Goal: Navigation & Orientation: Find specific page/section

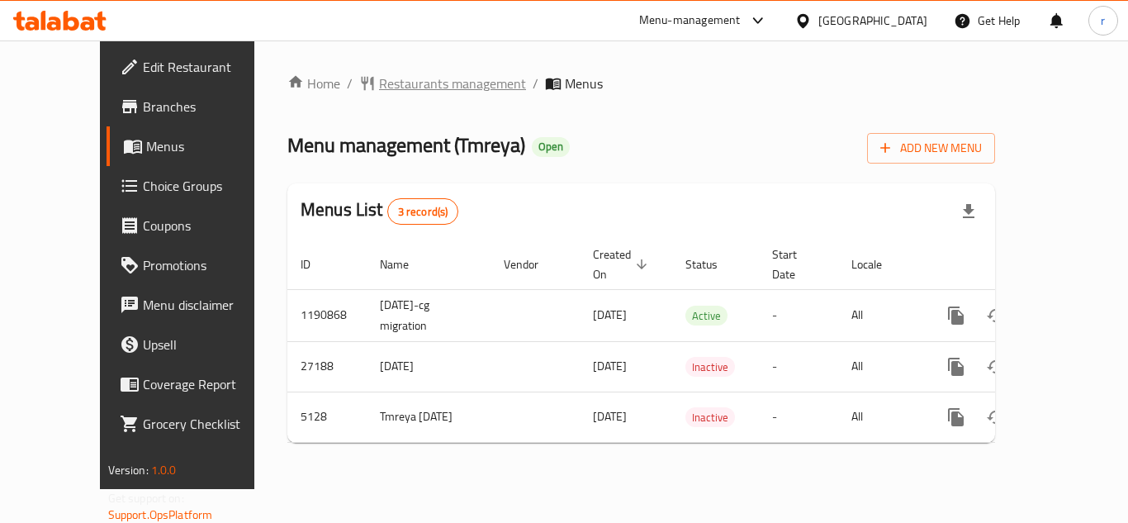
click at [386, 84] on span "Restaurants management" at bounding box center [452, 83] width 147 height 20
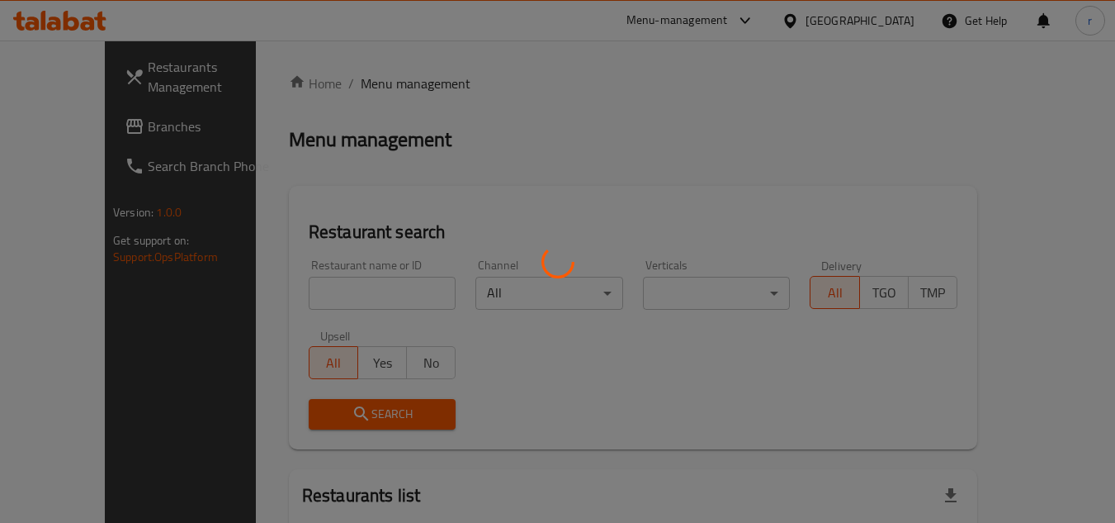
click at [326, 281] on div at bounding box center [557, 261] width 1115 height 523
click at [338, 291] on div at bounding box center [557, 261] width 1115 height 523
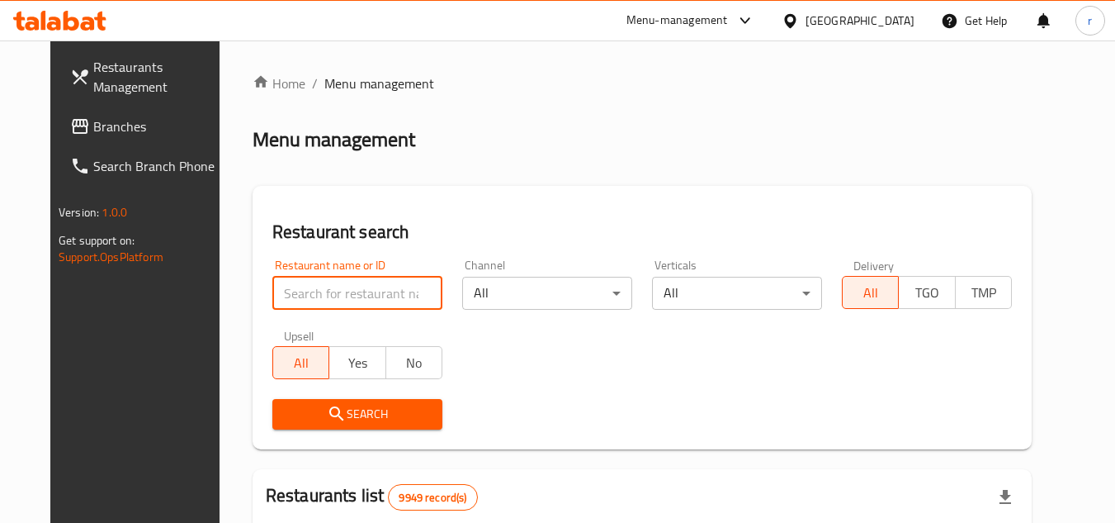
click at [338, 291] on input "search" at bounding box center [357, 293] width 170 height 33
paste input "3373"
type input "3373"
click at [425, 425] on button "Search" at bounding box center [357, 414] width 170 height 31
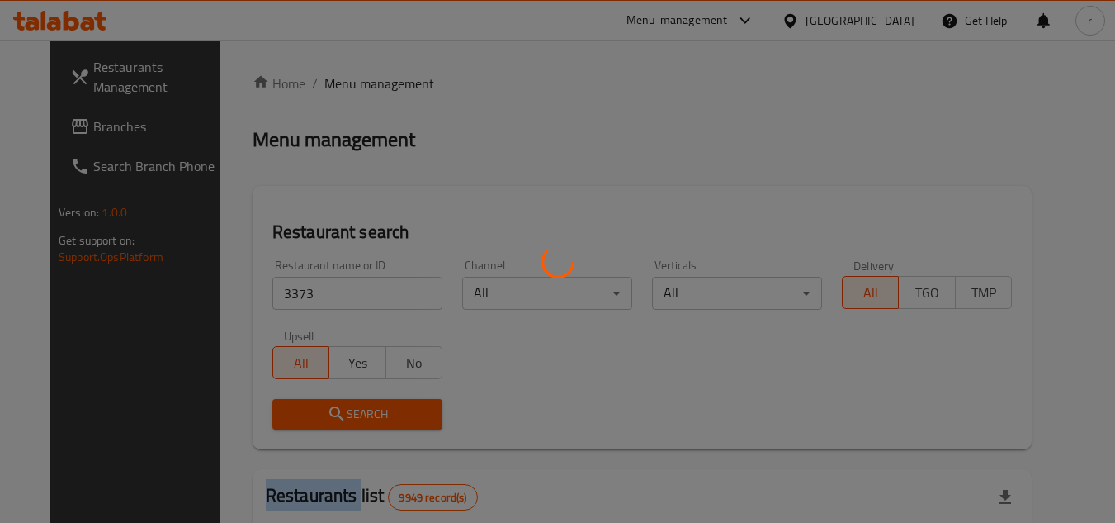
click at [425, 425] on div at bounding box center [557, 261] width 1115 height 523
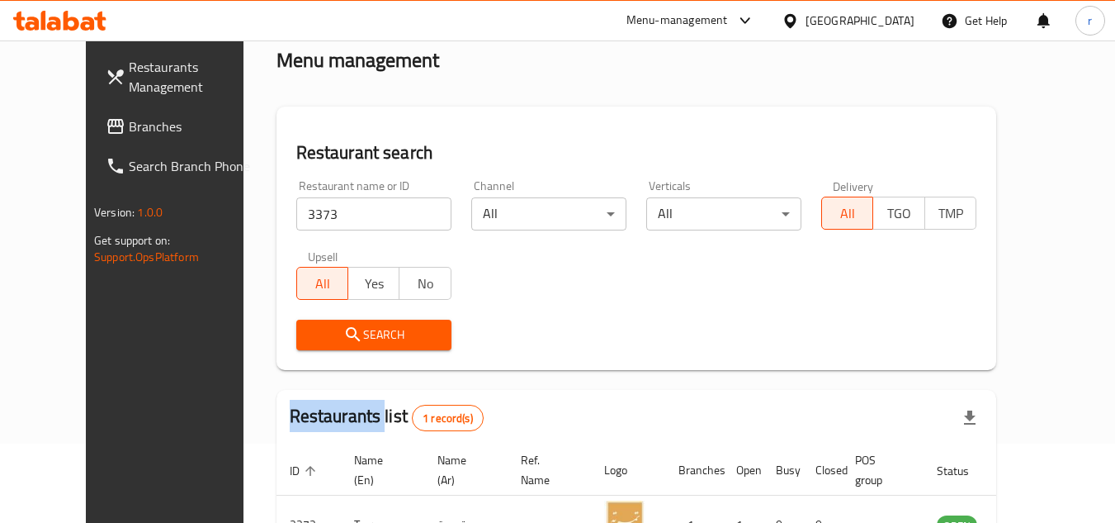
scroll to position [200, 0]
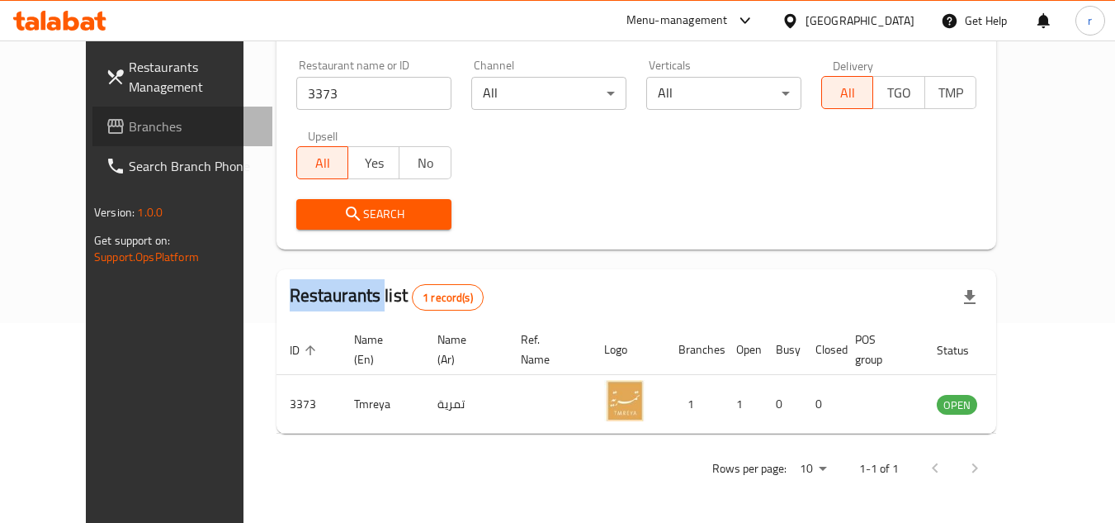
click at [129, 127] on span "Branches" at bounding box center [194, 126] width 130 height 20
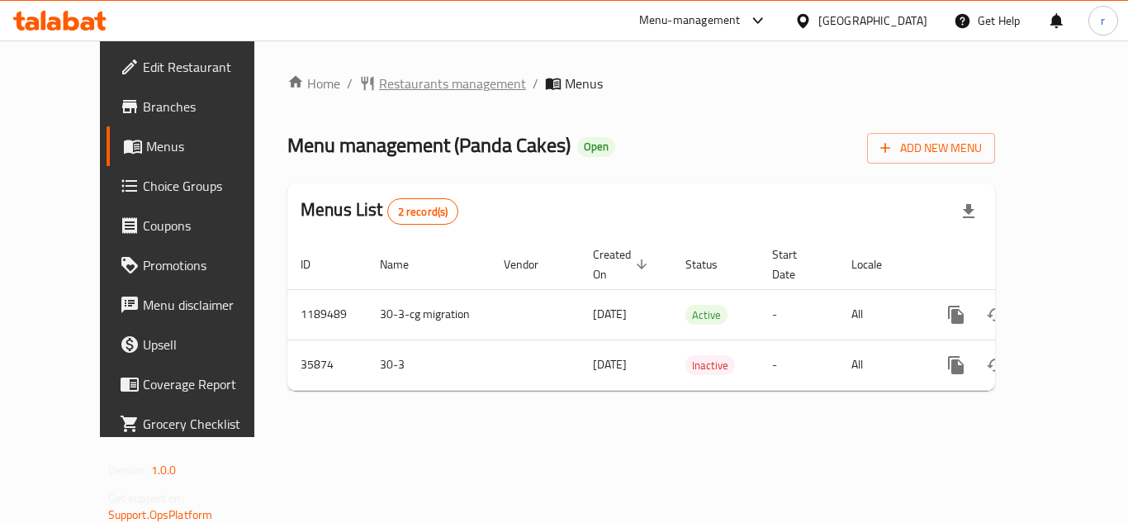
click at [397, 87] on span "Restaurants management" at bounding box center [452, 83] width 147 height 20
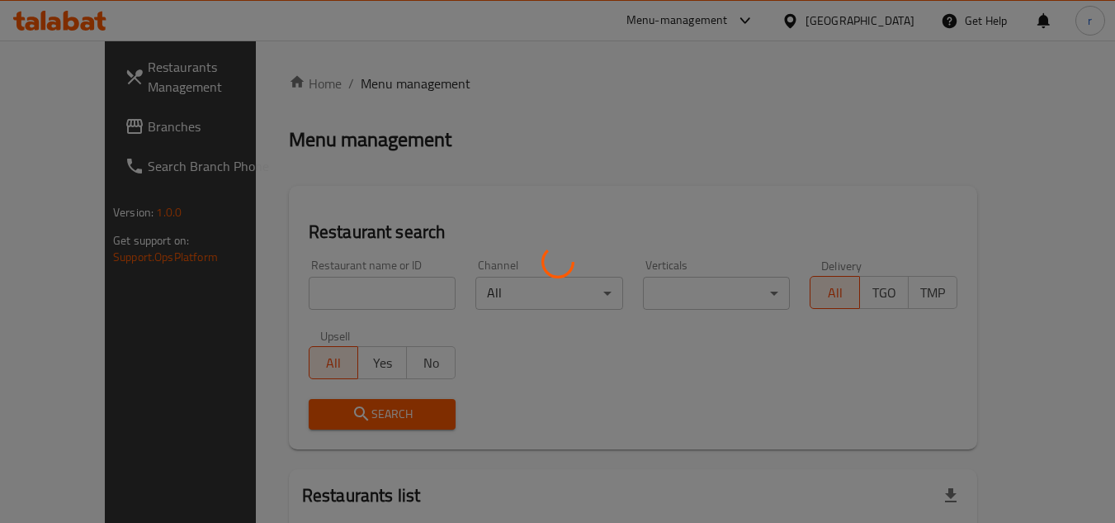
click at [348, 287] on div at bounding box center [557, 261] width 1115 height 523
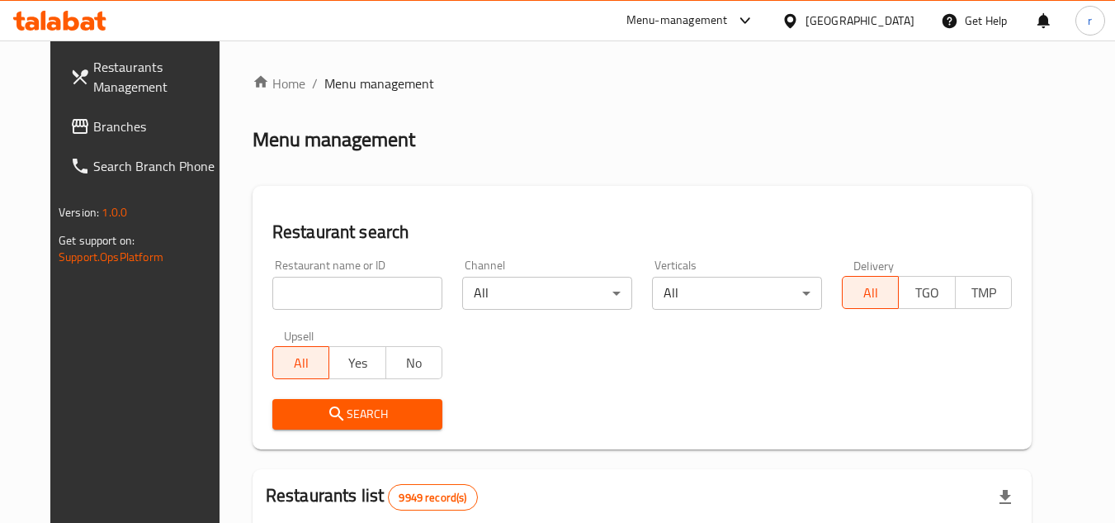
click at [348, 287] on input "search" at bounding box center [357, 293] width 170 height 33
paste input "18539"
type input "18539"
click at [325, 414] on span "Search" at bounding box center [358, 414] width 144 height 21
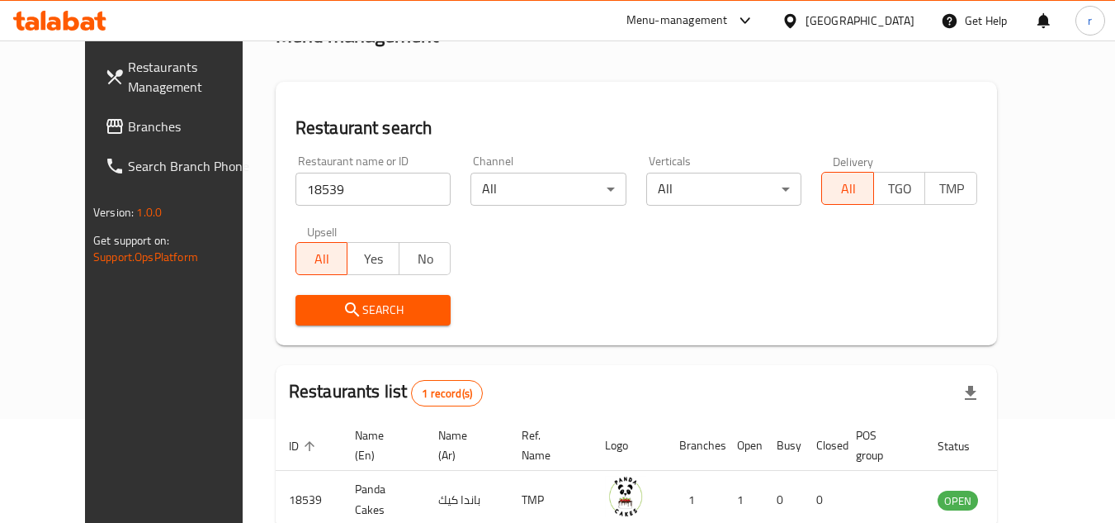
scroll to position [200, 0]
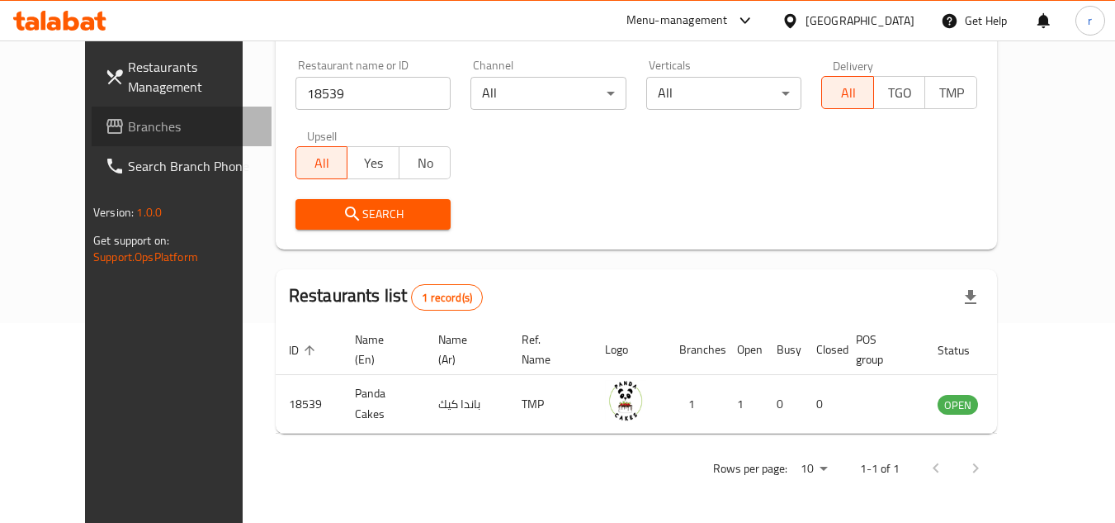
click at [92, 140] on link "Branches" at bounding box center [182, 126] width 180 height 40
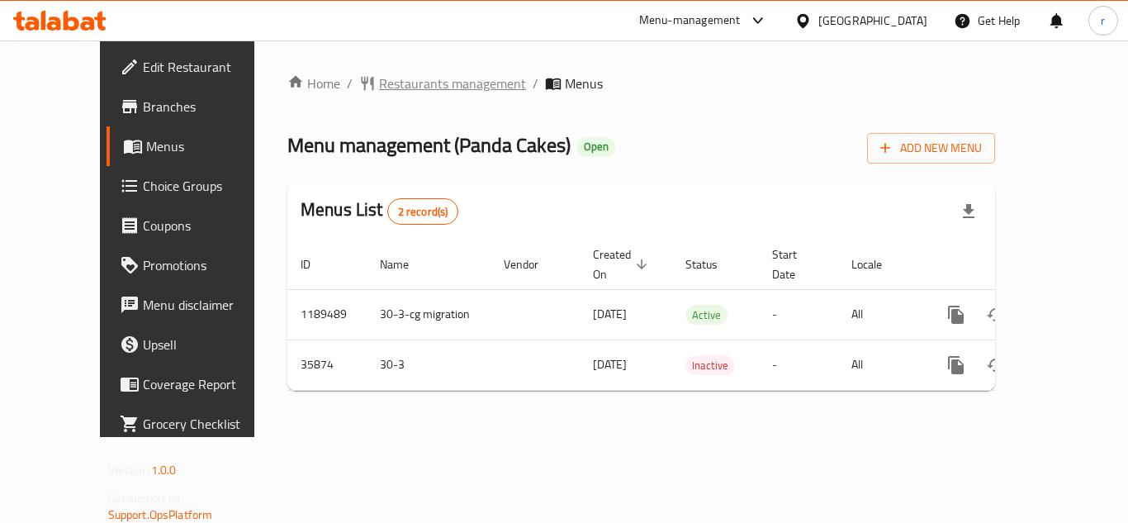
click at [386, 83] on span "Restaurants management" at bounding box center [452, 83] width 147 height 20
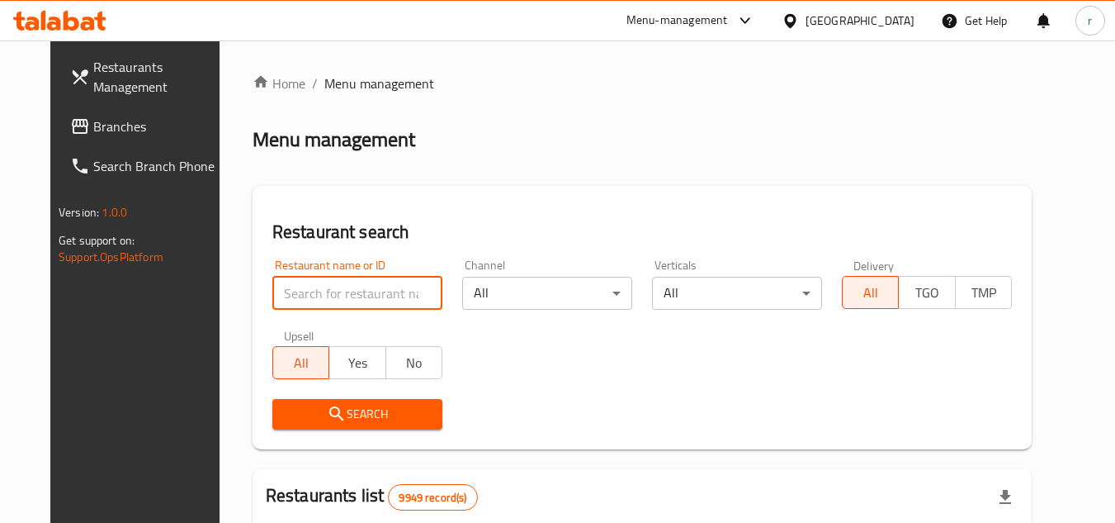
click at [298, 288] on input "search" at bounding box center [357, 293] width 170 height 33
paste input "18539"
type input "18539"
click at [336, 414] on span "Search" at bounding box center [358, 414] width 144 height 21
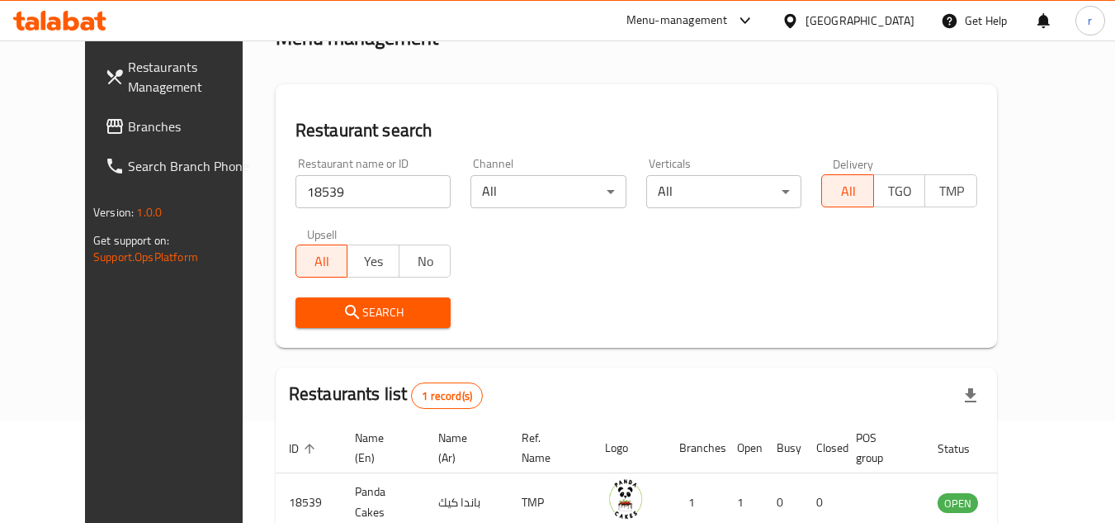
scroll to position [200, 0]
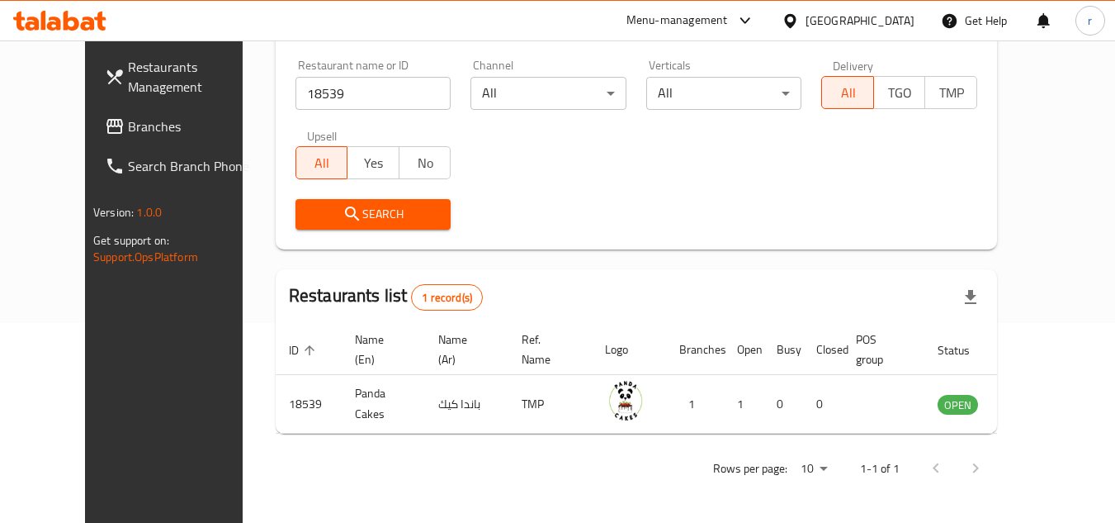
drag, startPoint x: 59, startPoint y: 128, endPoint x: 152, endPoint y: 108, distance: 95.4
click at [128, 127] on span "Branches" at bounding box center [193, 126] width 130 height 20
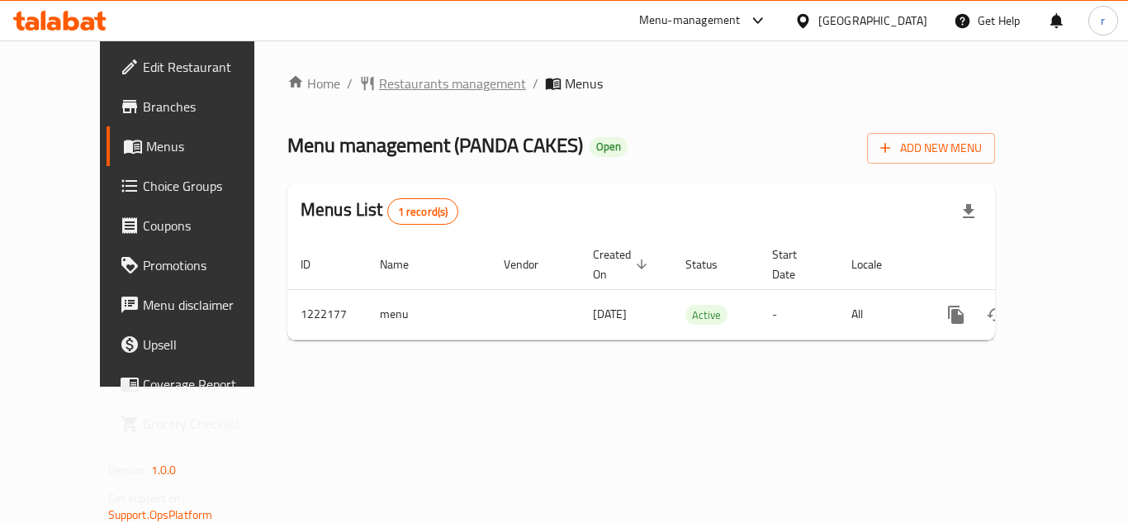
click at [419, 87] on span "Restaurants management" at bounding box center [452, 83] width 147 height 20
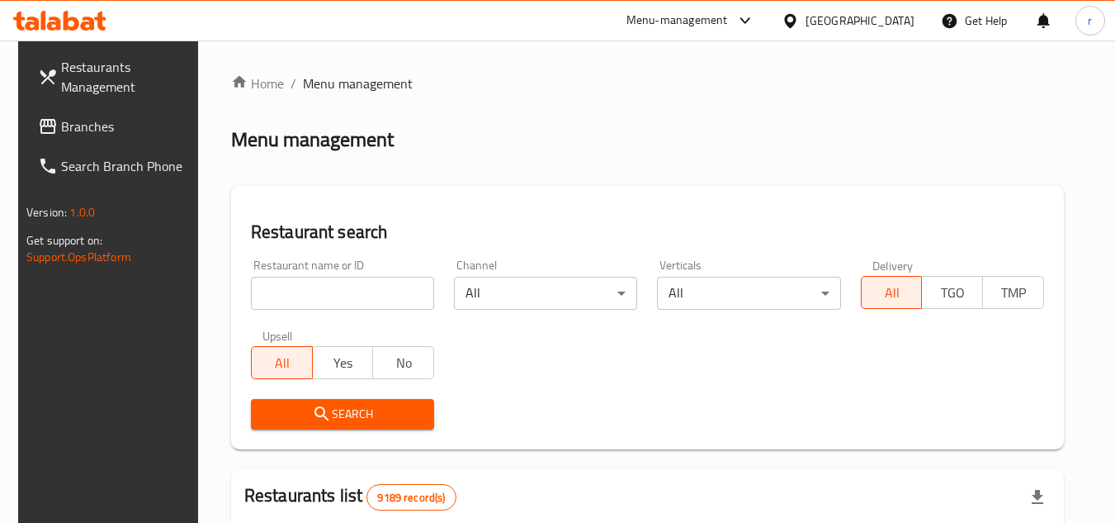
click at [354, 282] on input "search" at bounding box center [342, 293] width 183 height 33
paste input "673941"
type input "673941"
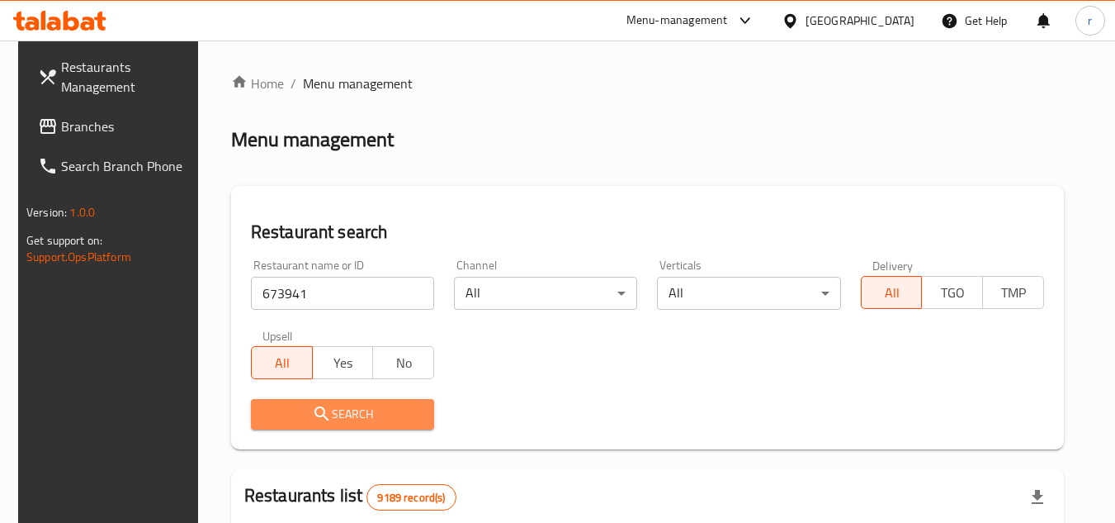
click at [331, 404] on span "Search" at bounding box center [342, 414] width 157 height 21
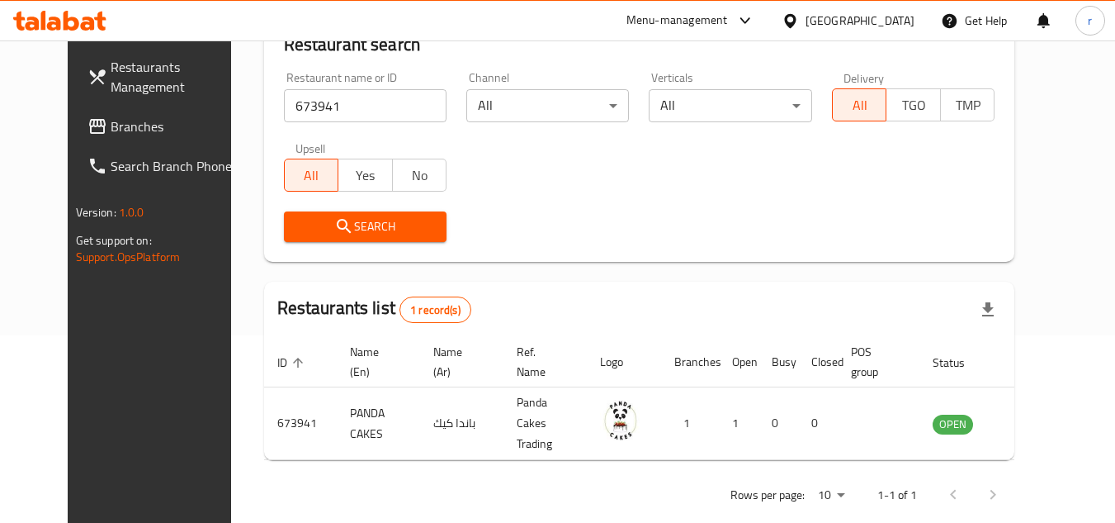
scroll to position [200, 0]
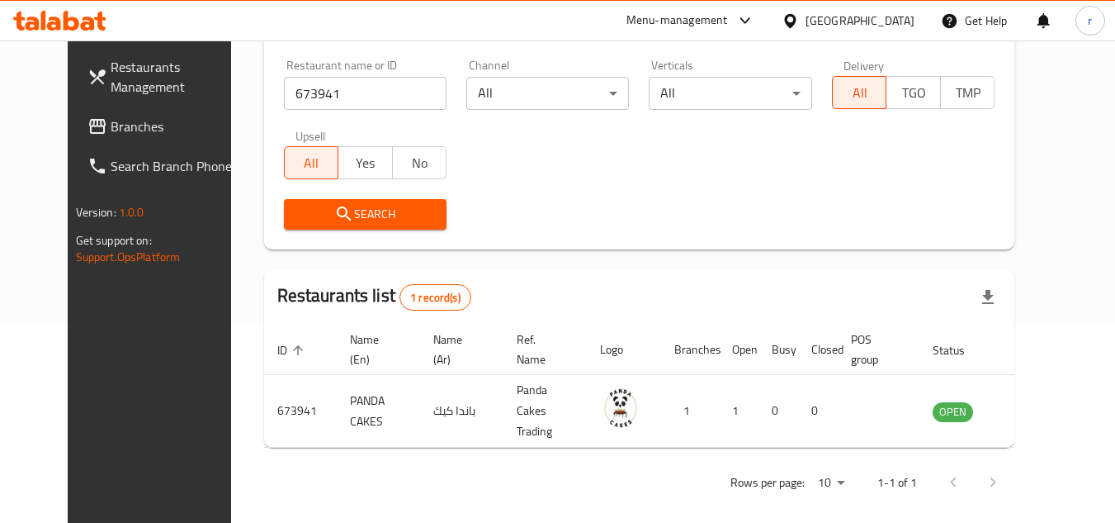
click at [111, 128] on span "Branches" at bounding box center [176, 126] width 130 height 20
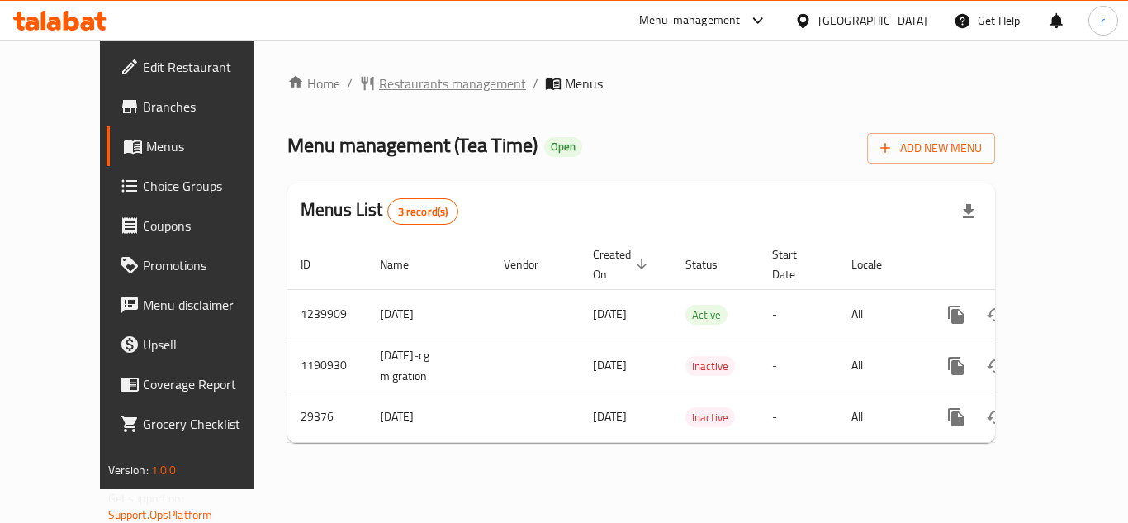
click at [380, 88] on span "Restaurants management" at bounding box center [452, 83] width 147 height 20
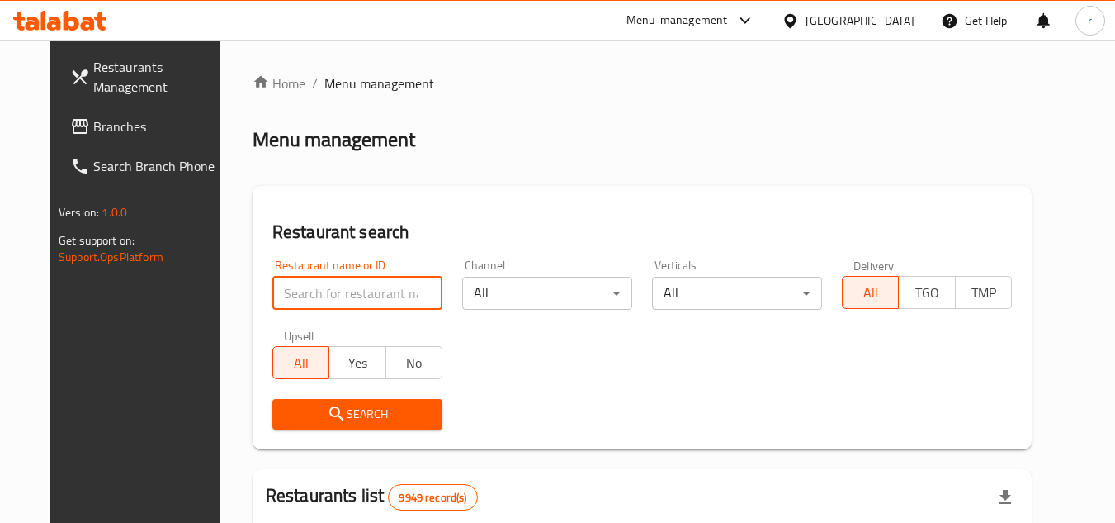
click at [343, 295] on input "search" at bounding box center [357, 293] width 170 height 33
paste input "15127"
type input "15127"
click at [319, 404] on span "Search" at bounding box center [358, 414] width 144 height 21
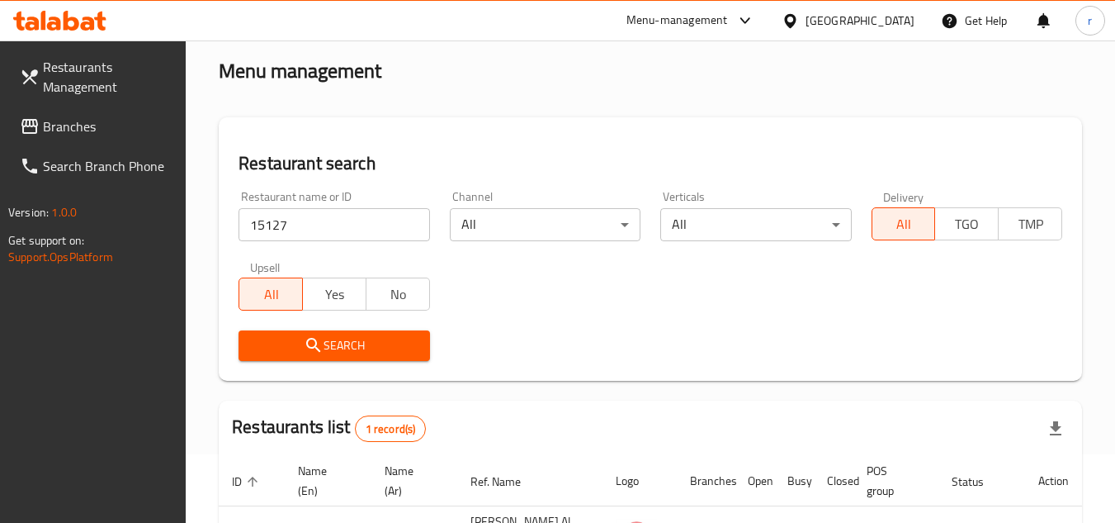
scroll to position [214, 0]
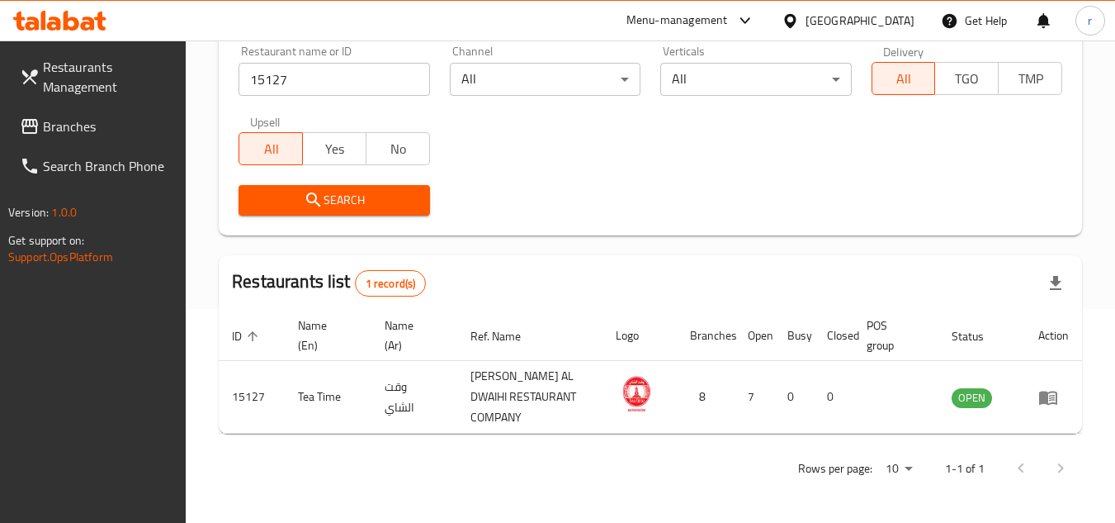
drag, startPoint x: 102, startPoint y: 129, endPoint x: 148, endPoint y: 106, distance: 51.7
click at [102, 129] on span "Branches" at bounding box center [108, 126] width 130 height 20
